Goal: Transaction & Acquisition: Purchase product/service

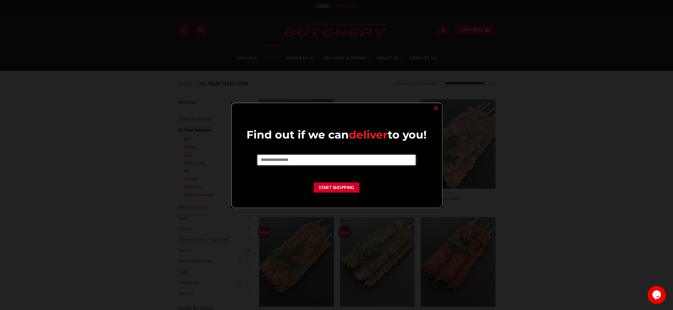
click at [293, 162] on input "text" at bounding box center [336, 160] width 158 height 10
type input "****"
click at [327, 188] on button "Start Shopping" at bounding box center [337, 187] width 46 height 11
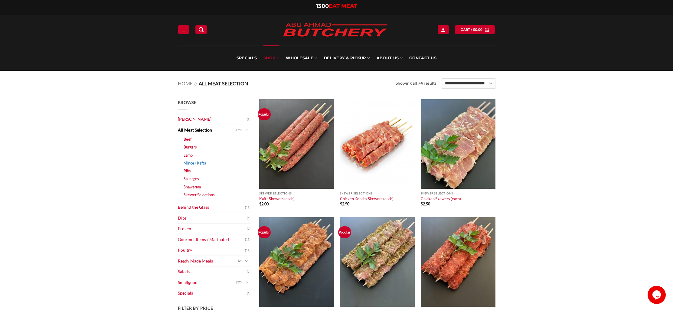
click at [186, 162] on link "Mince / Kafta" at bounding box center [195, 163] width 22 height 8
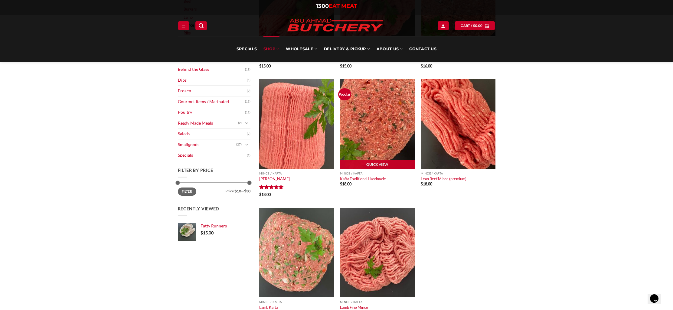
scroll to position [67, 0]
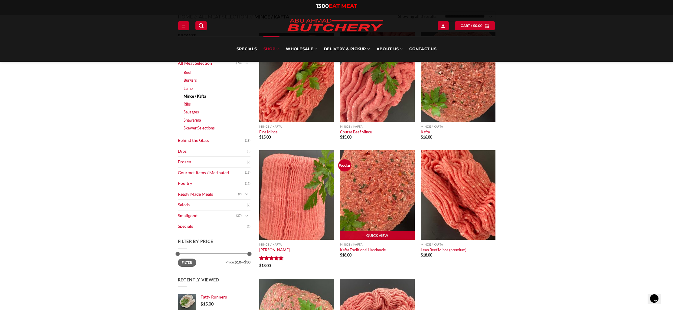
click at [378, 187] on img at bounding box center [377, 195] width 75 height 90
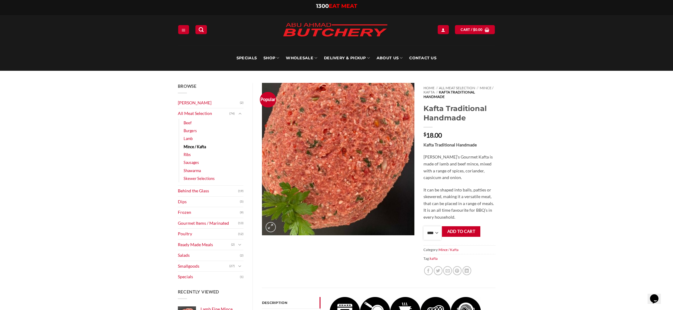
click at [436, 234] on select "**** * *** * *** * *** * *** * *** * *** * *** * *** * *** ** **** ** **** ** *…" at bounding box center [433, 233] width 18 height 14
select select "*"
click at [466, 230] on button "Add to cart" at bounding box center [461, 231] width 38 height 11
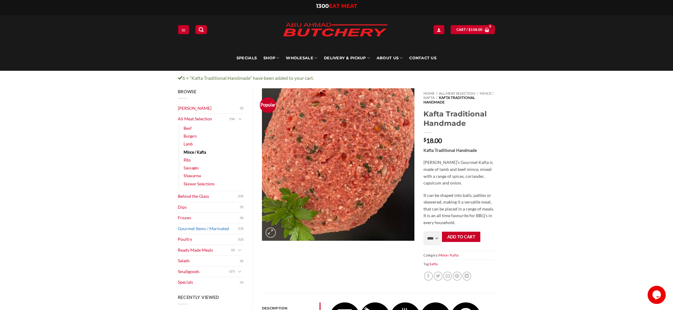
click at [188, 227] on link "Gourmet Items / Marinated" at bounding box center [208, 229] width 61 height 11
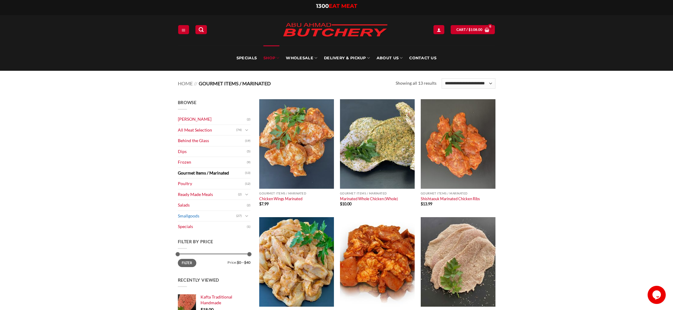
click at [194, 215] on link "Smallgoods" at bounding box center [207, 216] width 58 height 11
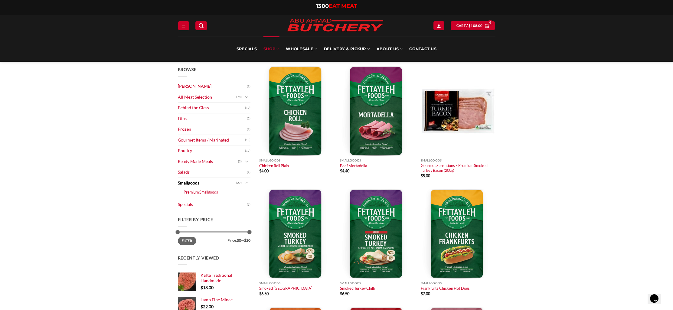
scroll to position [26, 0]
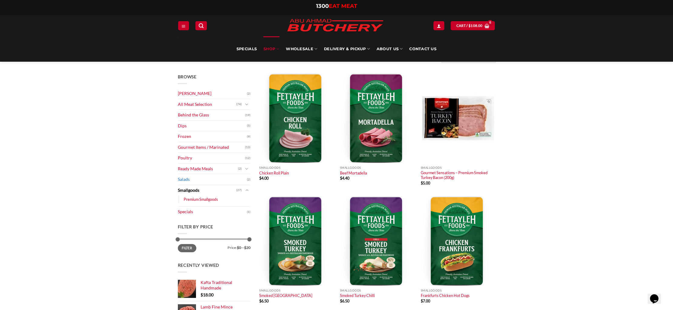
click at [184, 179] on link "Salads" at bounding box center [212, 179] width 69 height 11
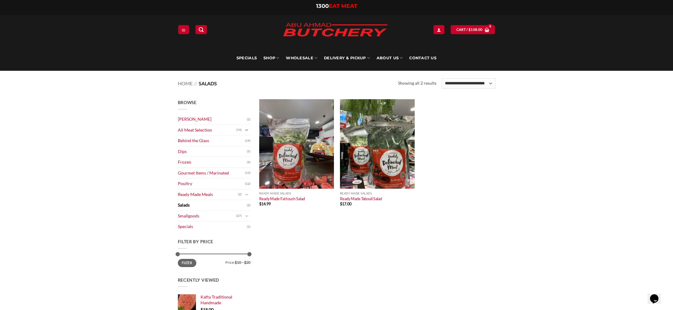
click at [246, 129] on icon "Toggle" at bounding box center [246, 130] width 3 height 6
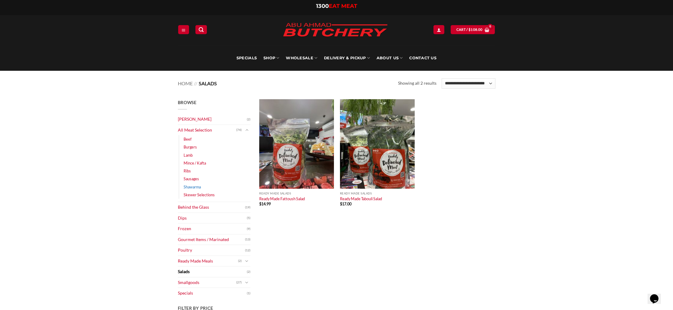
click at [194, 187] on link "Shawarma" at bounding box center [192, 187] width 17 height 8
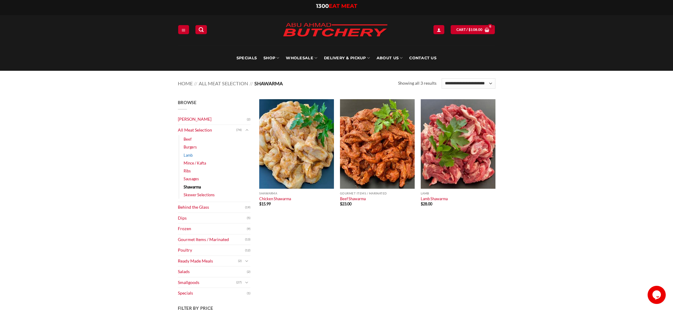
click at [188, 155] on link "Lamb" at bounding box center [188, 155] width 9 height 8
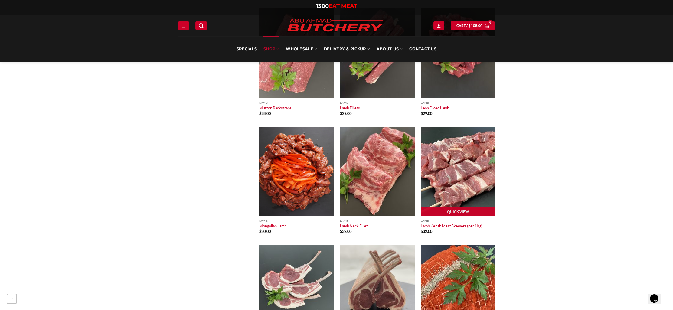
scroll to position [742, 0]
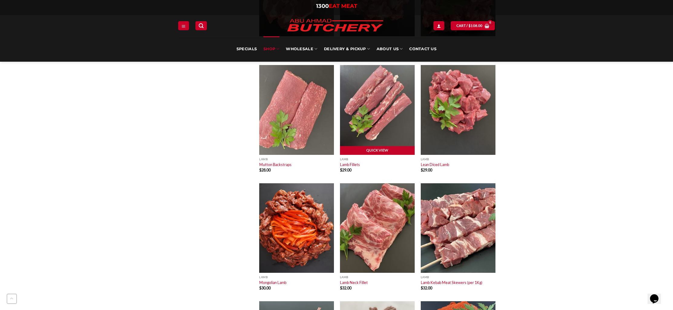
click at [368, 111] on img at bounding box center [377, 110] width 75 height 90
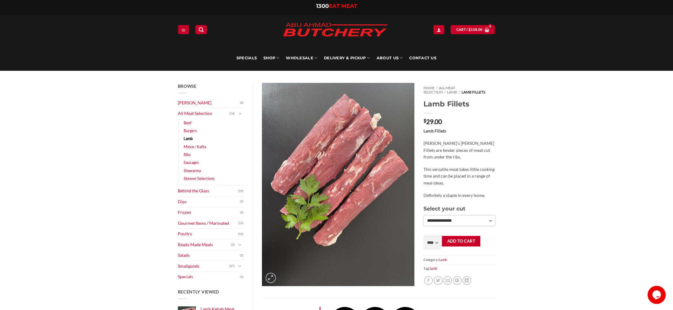
click at [436, 224] on select "**********" at bounding box center [460, 220] width 72 height 10
select select "*"
click at [434, 245] on select "**** * *** * *** * *** * *** * *** * *** * *** * *** * *** ** **** ** **** ** *…" at bounding box center [433, 244] width 18 height 14
click at [432, 246] on select "**** * *** * *** * *** * *** * *** * *** * *** * *** * *** ** **** ** **** ** *…" at bounding box center [433, 244] width 18 height 14
select select "*"
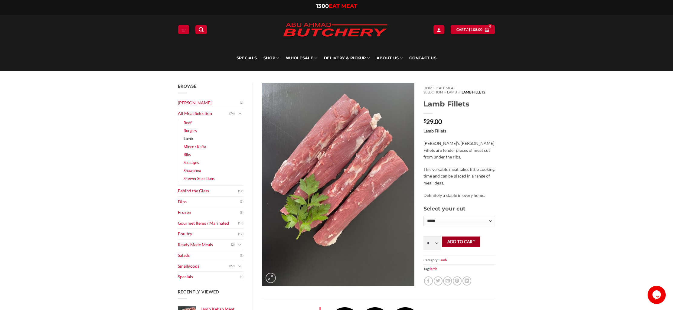
click at [457, 241] on button "Add to cart" at bounding box center [461, 242] width 38 height 11
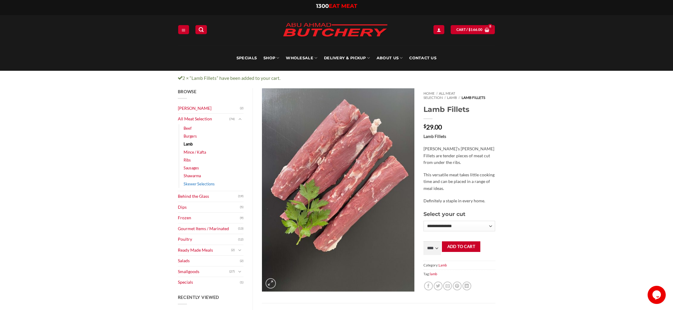
click at [191, 184] on link "Skewer Selections" at bounding box center [199, 184] width 31 height 8
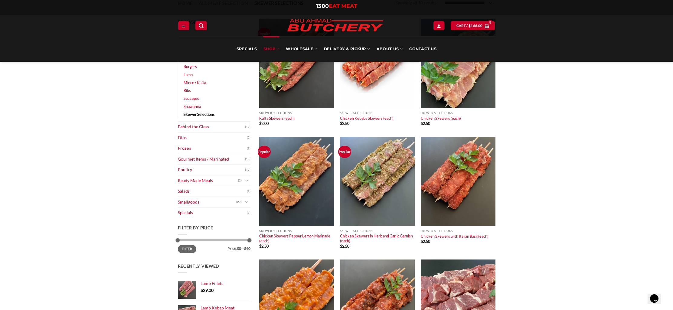
scroll to position [52, 0]
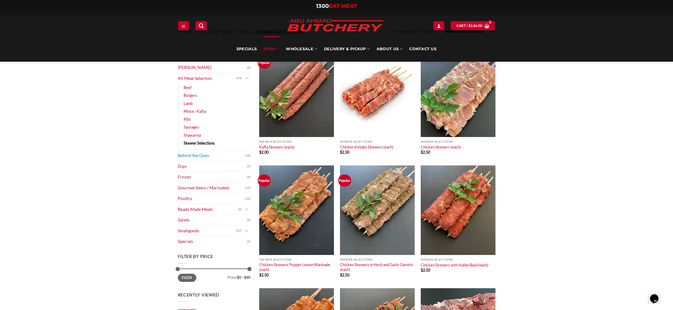
click at [186, 156] on link "Behind the Glass" at bounding box center [211, 155] width 67 height 11
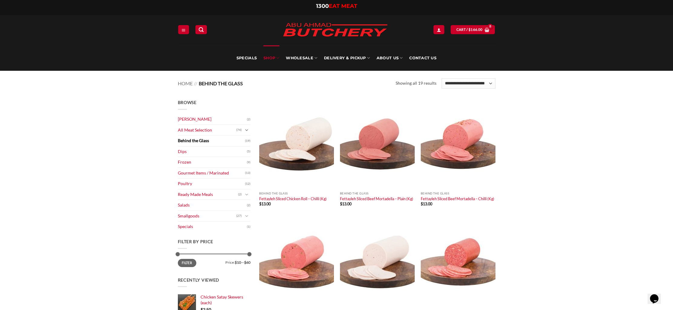
click at [246, 130] on icon "Toggle" at bounding box center [246, 130] width 3 height 6
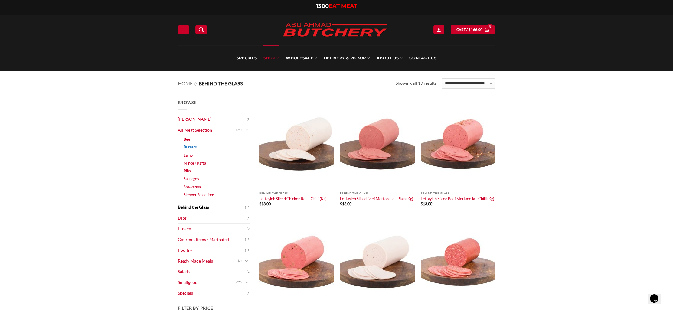
click at [186, 146] on link "Burgers" at bounding box center [190, 147] width 13 height 8
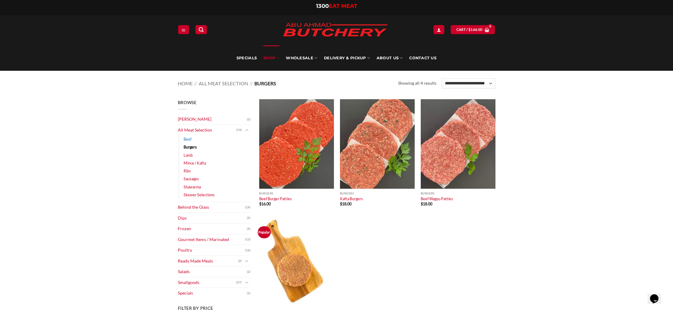
click at [188, 137] on link "Beef" at bounding box center [188, 139] width 8 height 8
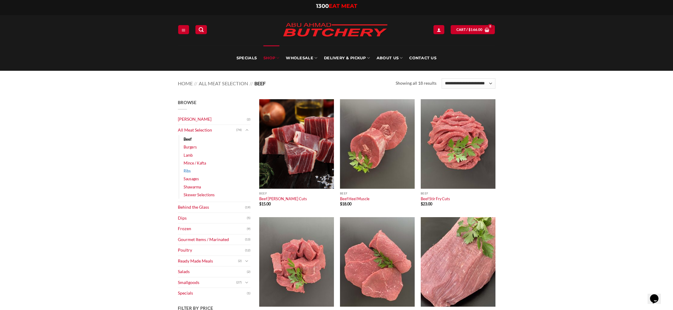
click at [186, 171] on link "Ribs" at bounding box center [187, 171] width 7 height 8
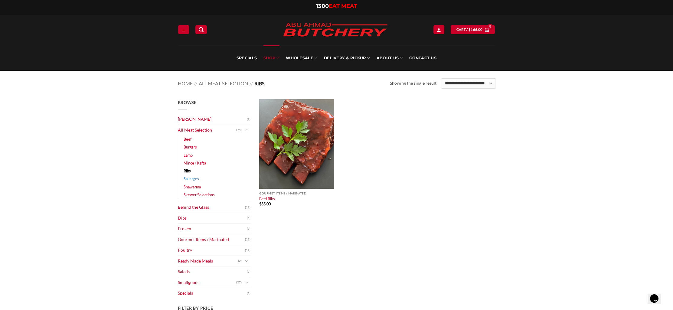
click at [191, 179] on link "Sausages" at bounding box center [191, 179] width 15 height 8
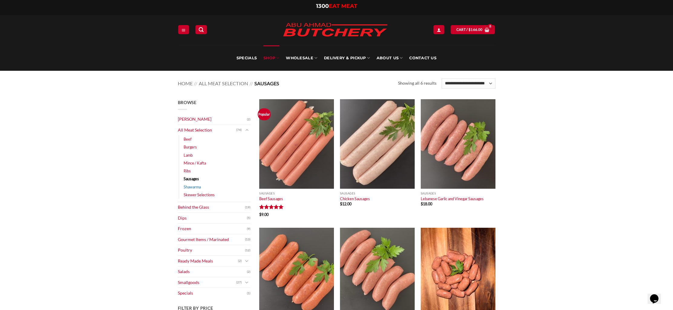
click at [189, 187] on link "Shawarma" at bounding box center [192, 187] width 17 height 8
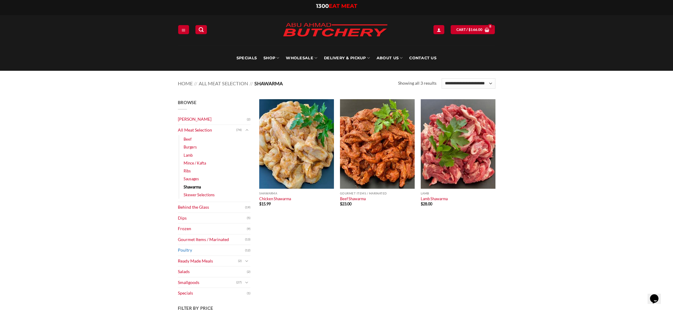
click at [186, 250] on link "Poultry" at bounding box center [211, 250] width 67 height 11
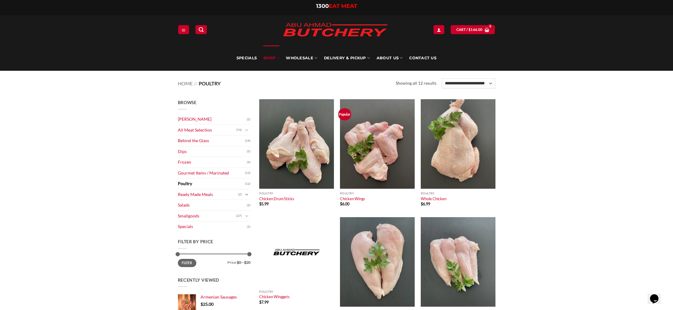
click at [247, 195] on icon "Toggle" at bounding box center [246, 195] width 3 height 6
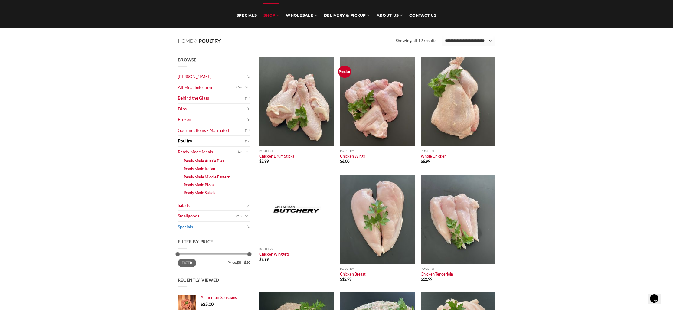
scroll to position [48, 0]
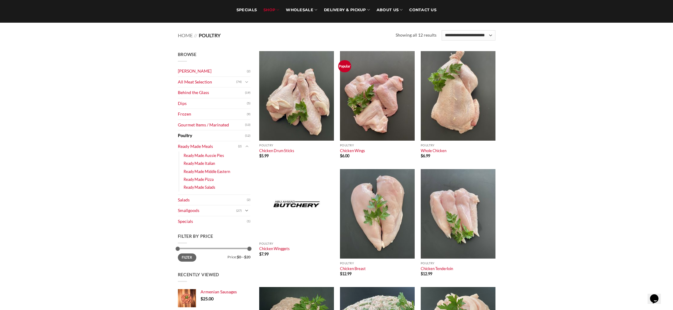
click at [245, 210] on icon "Toggle" at bounding box center [246, 211] width 3 height 6
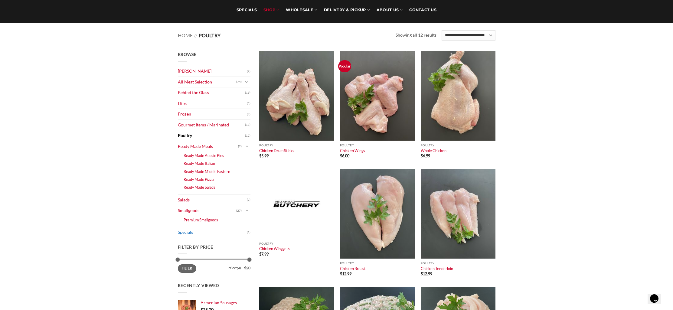
click at [185, 232] on link "Specials" at bounding box center [212, 232] width 69 height 11
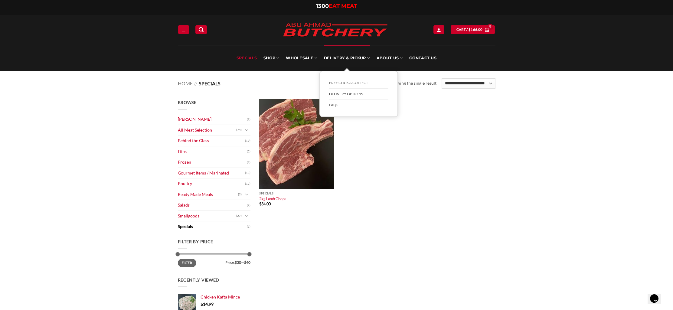
click at [349, 93] on link "Delivery Options" at bounding box center [358, 94] width 59 height 11
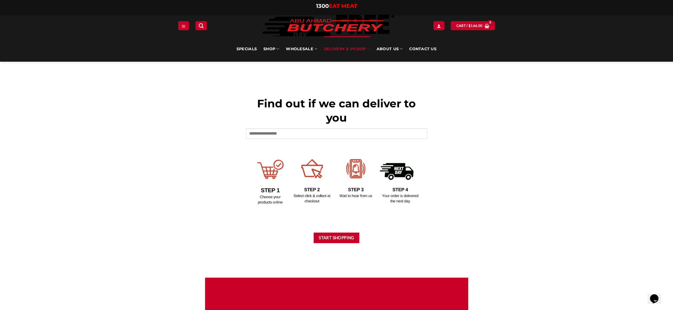
scroll to position [252, 0]
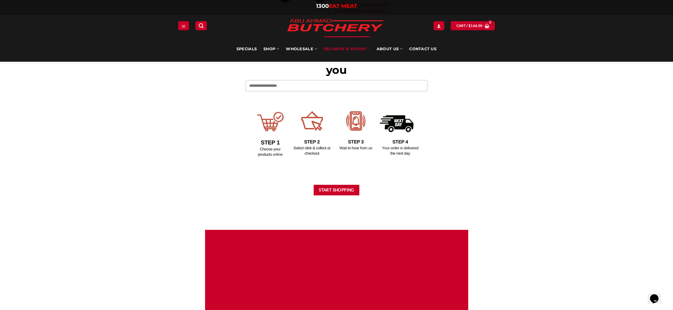
click at [292, 87] on input "text" at bounding box center [337, 85] width 182 height 10
type input "****"
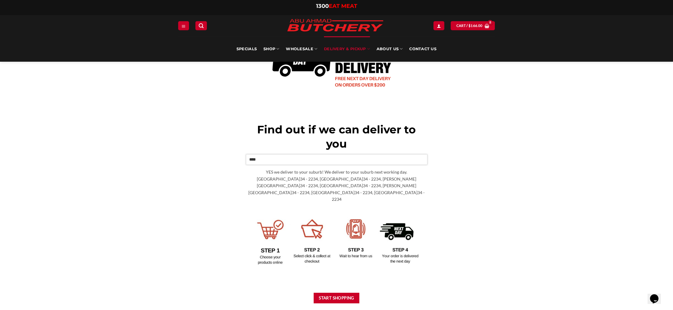
scroll to position [0, 0]
